Goal: Transaction & Acquisition: Purchase product/service

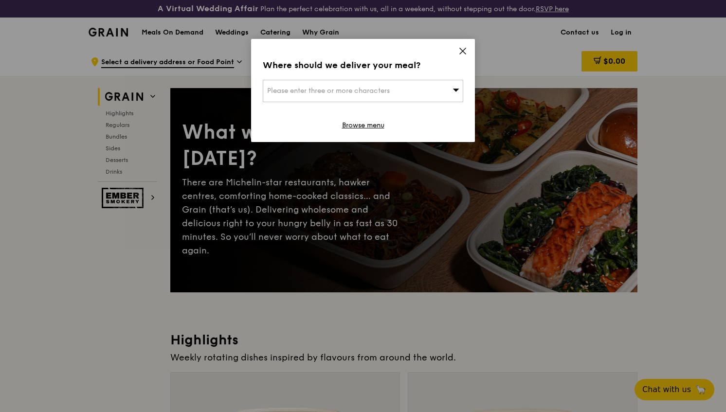
click at [461, 48] on icon at bounding box center [462, 51] width 9 height 9
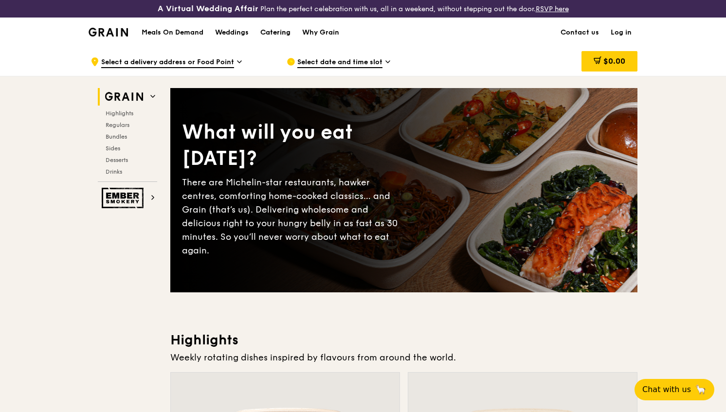
click at [290, 35] on div "Catering" at bounding box center [275, 32] width 30 height 29
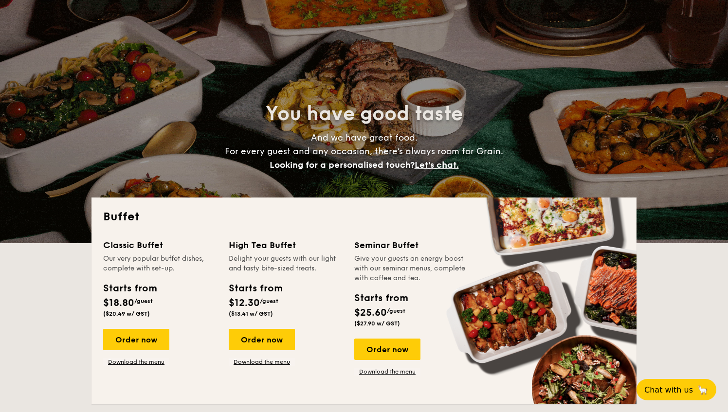
select select
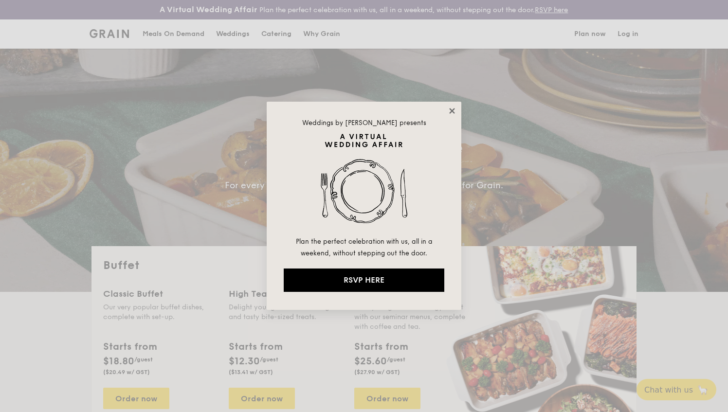
click at [452, 109] on icon at bounding box center [451, 111] width 9 height 9
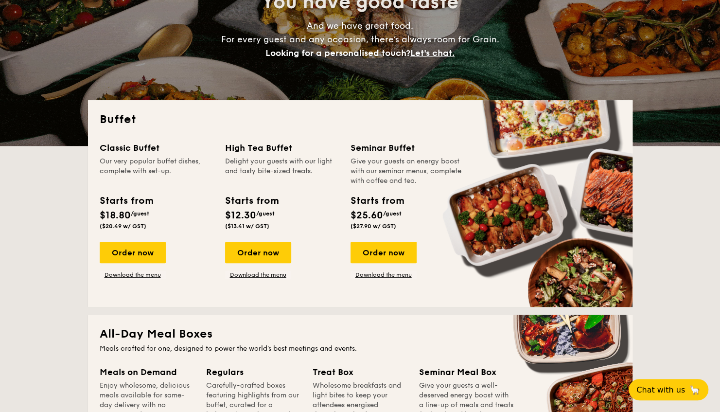
scroll to position [195, 0]
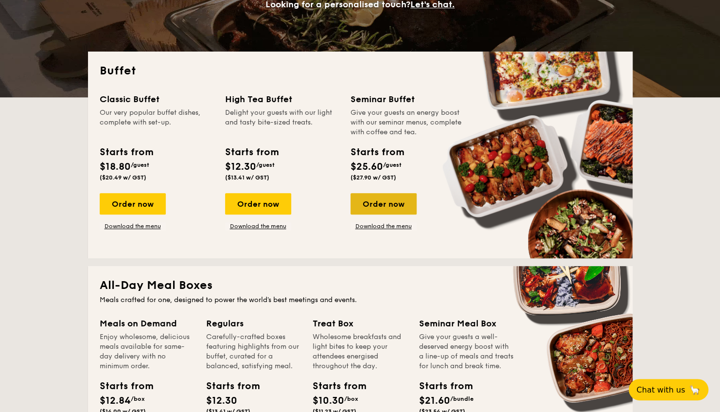
click at [371, 204] on div "Order now" at bounding box center [384, 203] width 66 height 21
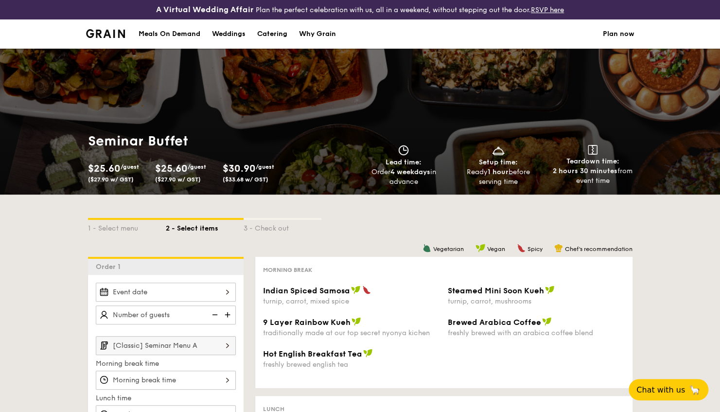
scroll to position [195, 0]
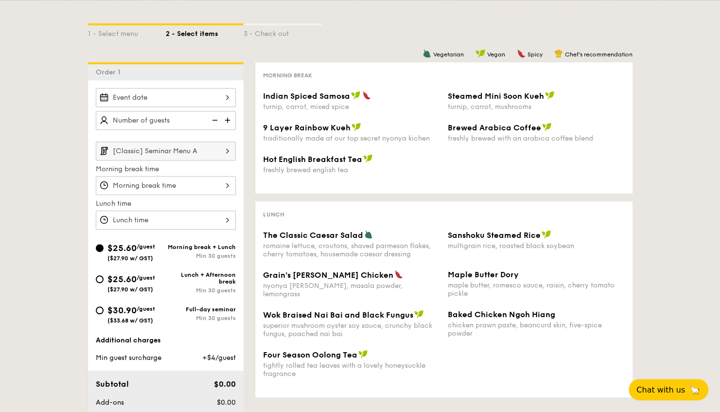
select select
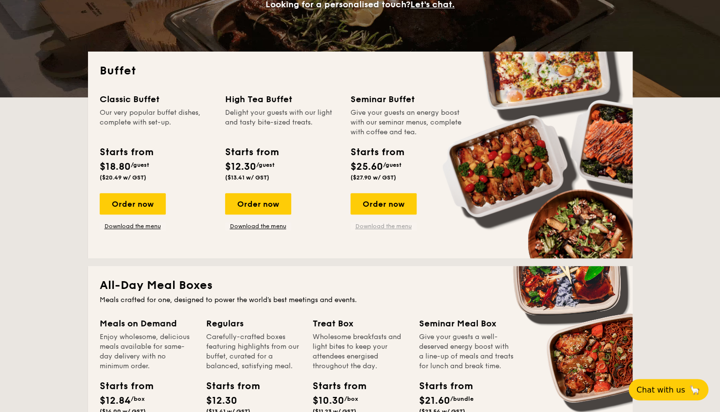
click at [393, 227] on link "Download the menu" at bounding box center [384, 226] width 66 height 8
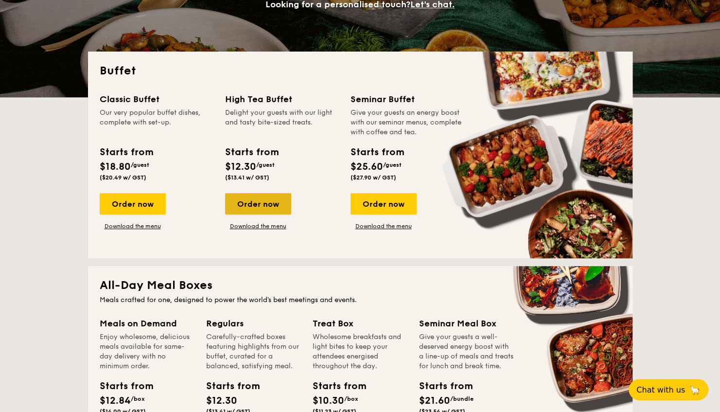
click at [254, 204] on div "Order now" at bounding box center [258, 203] width 66 height 21
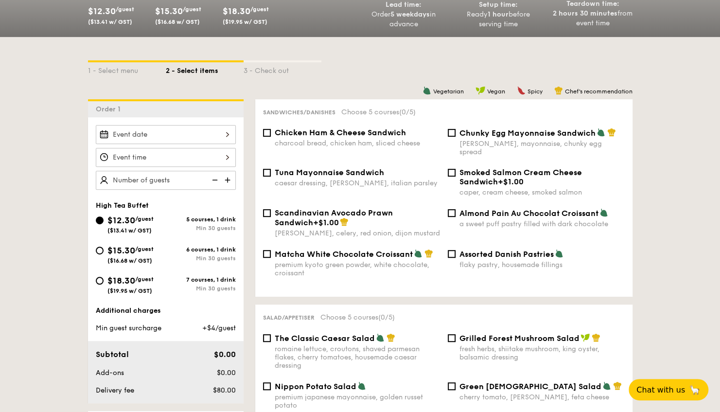
scroll to position [243, 0]
